Goal: Information Seeking & Learning: Learn about a topic

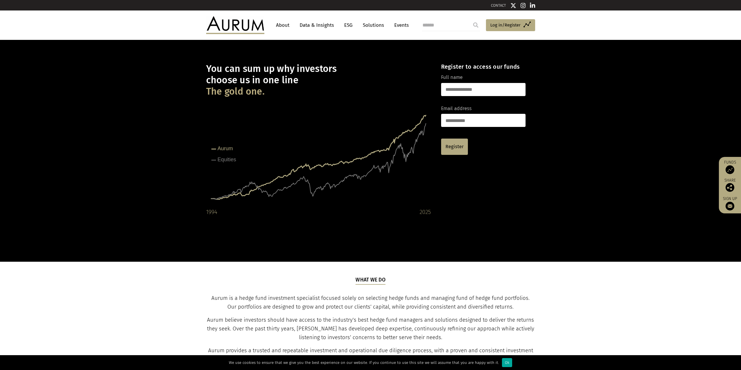
click at [320, 27] on link "Data & Insights" at bounding box center [317, 25] width 40 height 11
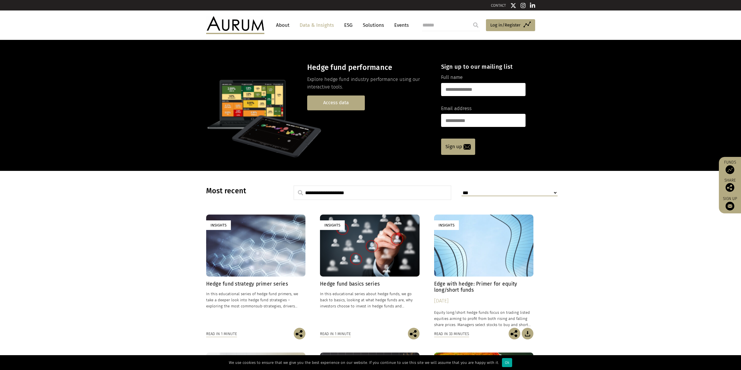
click at [335, 106] on link "Access data" at bounding box center [336, 103] width 58 height 15
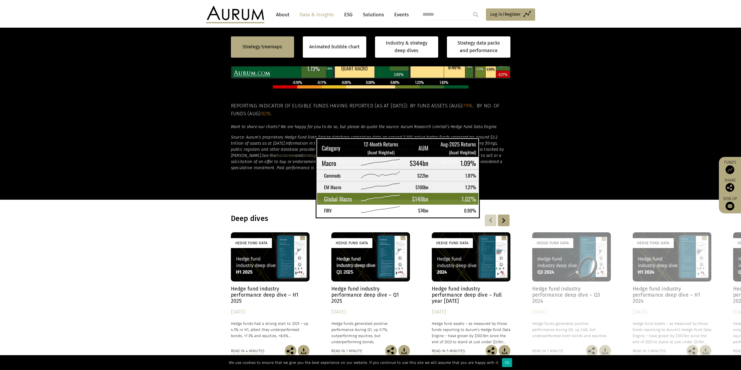
scroll to position [349, 0]
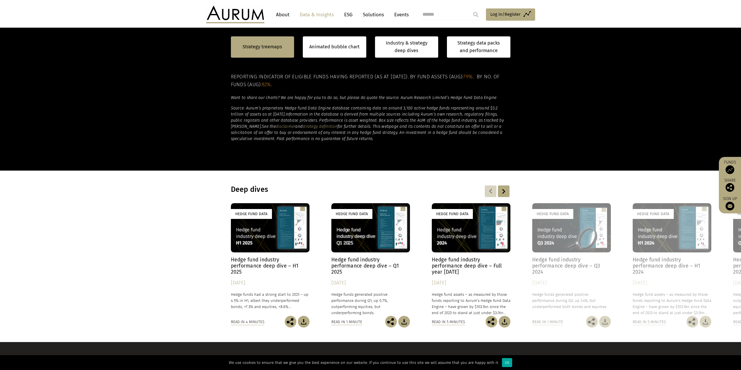
click at [276, 127] on link "disclaimer" at bounding box center [286, 126] width 20 height 5
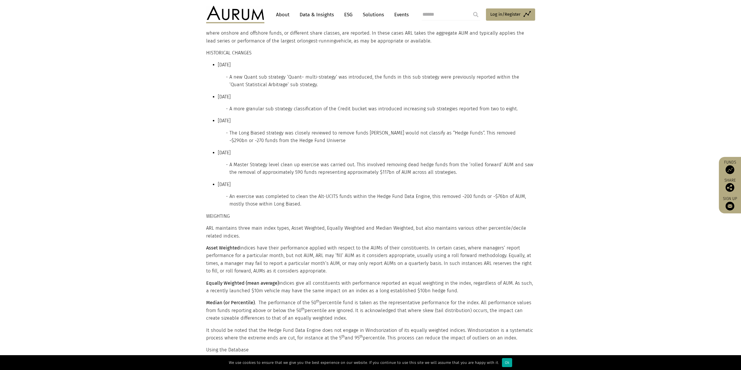
scroll to position [990, 0]
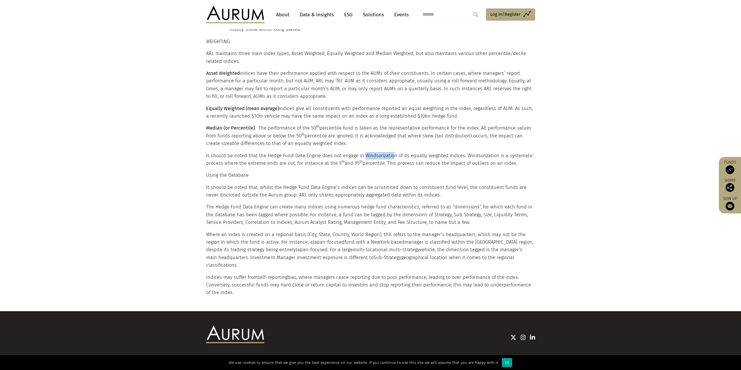
drag, startPoint x: 391, startPoint y: 155, endPoint x: 362, endPoint y: 155, distance: 29.7
click at [362, 155] on p "It should be noted that the Hedge Fund Data Engine does not engage in Windsoriz…" at bounding box center [370, 159] width 328 height 15
drag, startPoint x: 392, startPoint y: 155, endPoint x: 361, endPoint y: 155, distance: 30.9
click at [361, 155] on p "It should be noted that the Hedge Fund Data Engine does not engage in Windsoriz…" at bounding box center [370, 159] width 328 height 15
copy p "Windsorization"
